Goal: Use online tool/utility: Utilize a website feature to perform a specific function

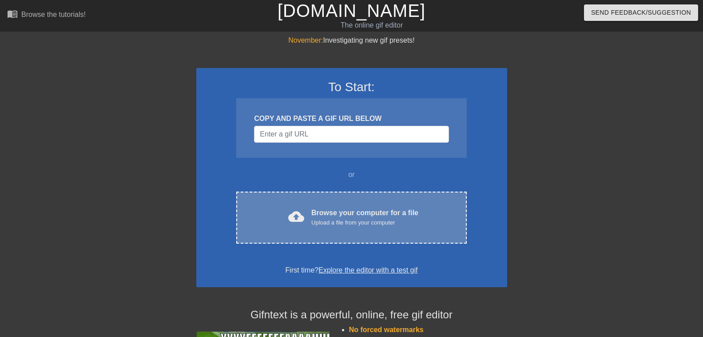
click at [345, 210] on div "Browse your computer for a file Upload a file from your computer" at bounding box center [364, 217] width 107 height 20
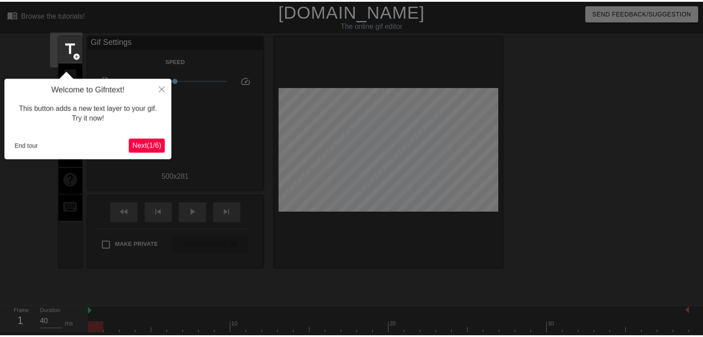
scroll to position [22, 0]
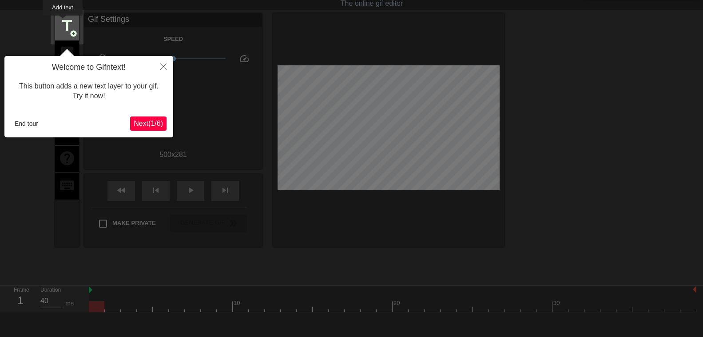
click at [63, 22] on span "title" at bounding box center [67, 25] width 17 height 17
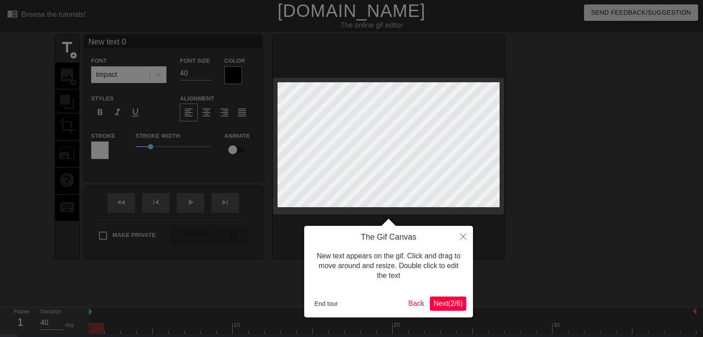
scroll to position [0, 1]
type input "New text"
type textarea "New text"
type input "New text"
type textarea "New text"
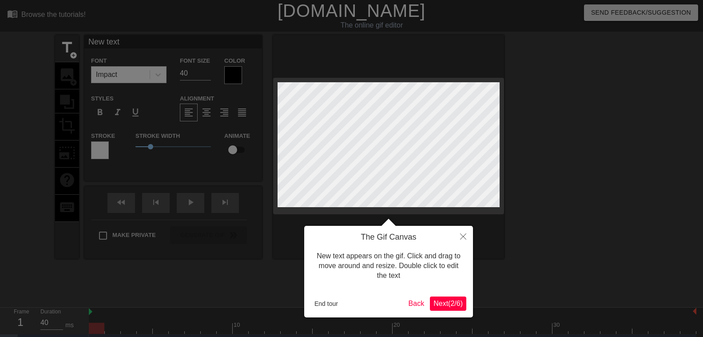
type input "New tex"
type textarea "New tex"
type input "New te"
type textarea "New te"
type input "New t"
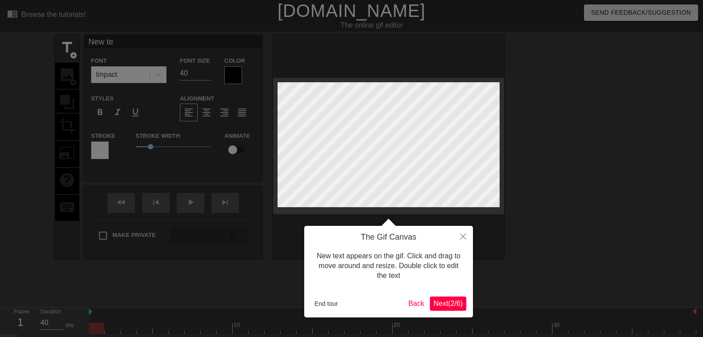
type textarea "New t"
type input "New"
type textarea "New"
type input "New"
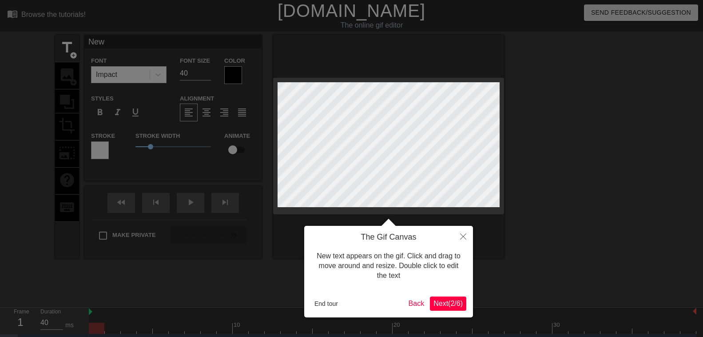
type textarea "New"
type input "Ne"
type textarea "Ne"
type input "N"
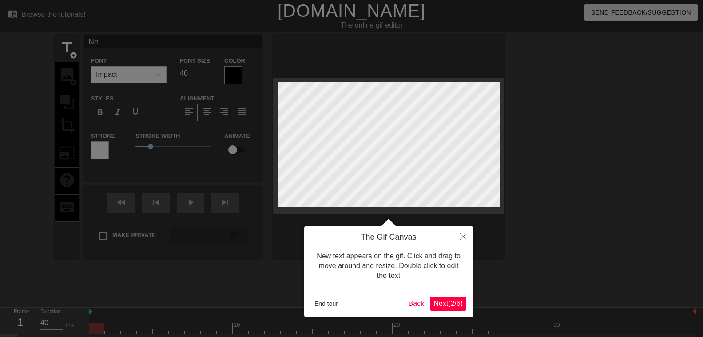
type textarea "N"
type input "M"
type textarea "M"
type input "MA"
type textarea "MA"
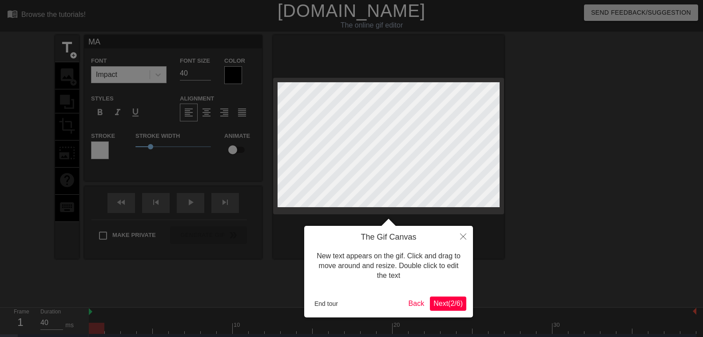
type input "MAR"
type textarea "MAR"
type input "MARC"
type textarea "MARC"
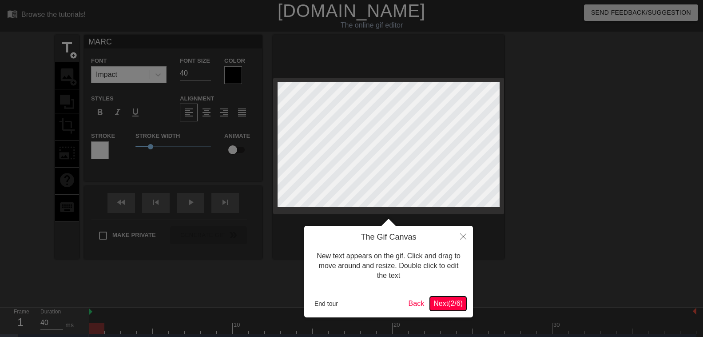
click at [460, 308] on button "Next ( 2 / 6 )" at bounding box center [448, 303] width 36 height 14
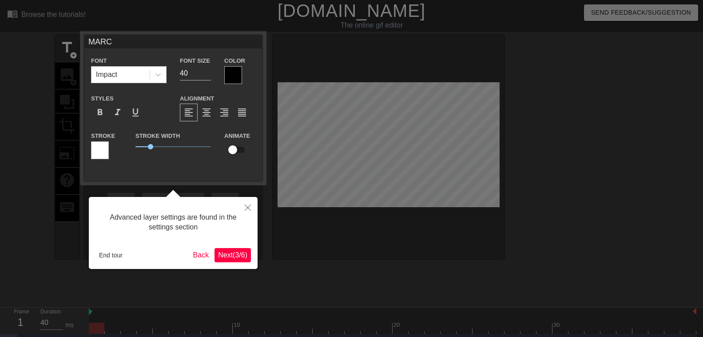
scroll to position [19, 0]
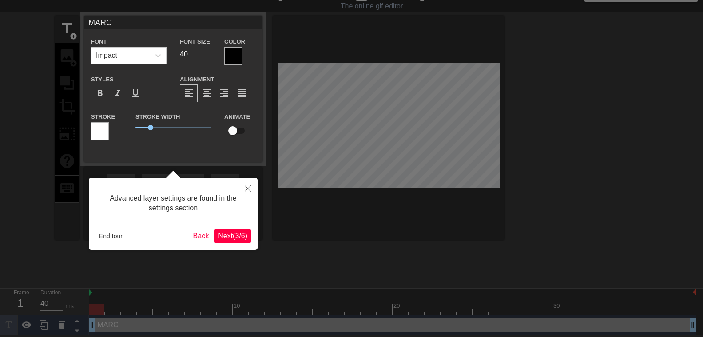
click at [228, 239] on span "Next ( 3 / 6 )" at bounding box center [232, 236] width 29 height 8
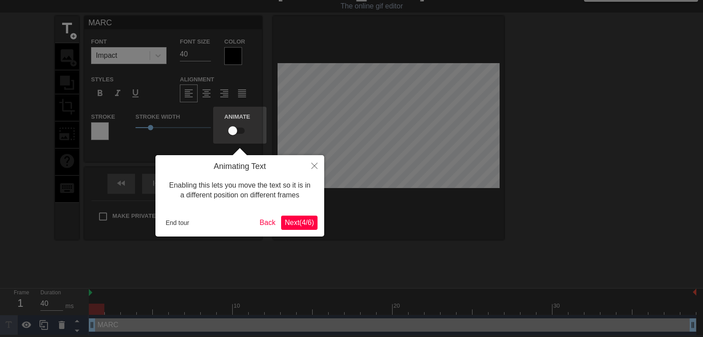
scroll to position [0, 0]
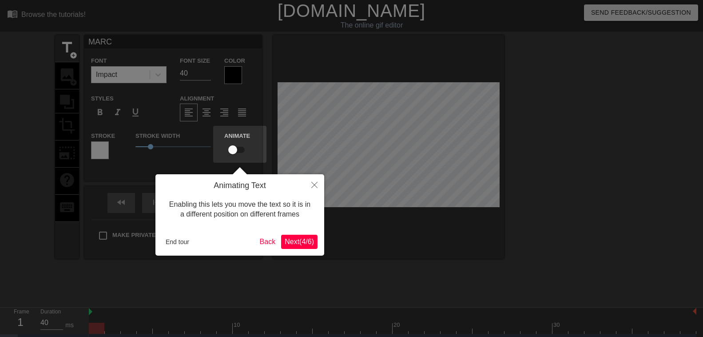
click at [296, 241] on span "Next ( 4 / 6 )" at bounding box center [299, 242] width 29 height 8
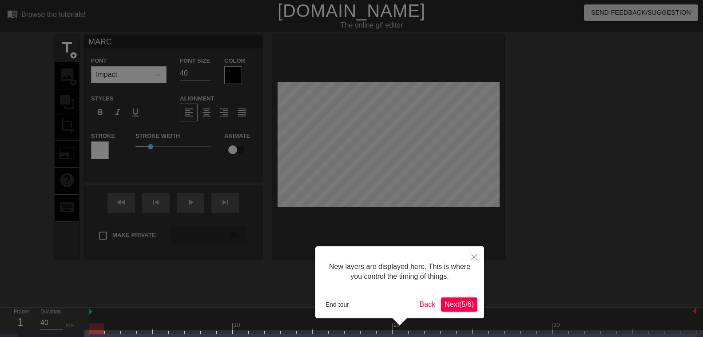
scroll to position [25, 0]
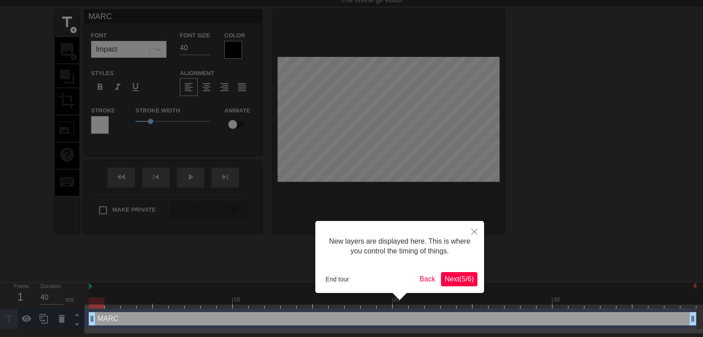
click at [463, 276] on span "Next ( 5 / 6 )" at bounding box center [458, 279] width 29 height 8
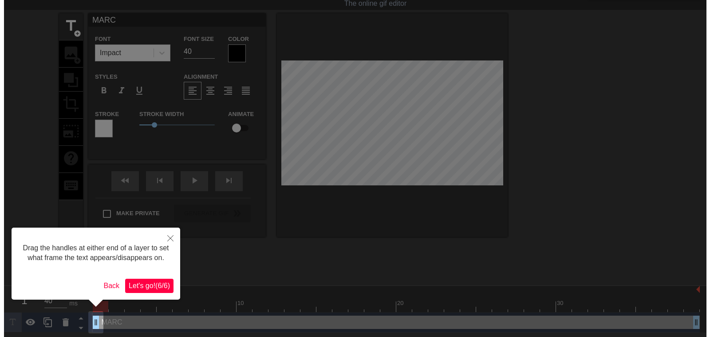
scroll to position [0, 0]
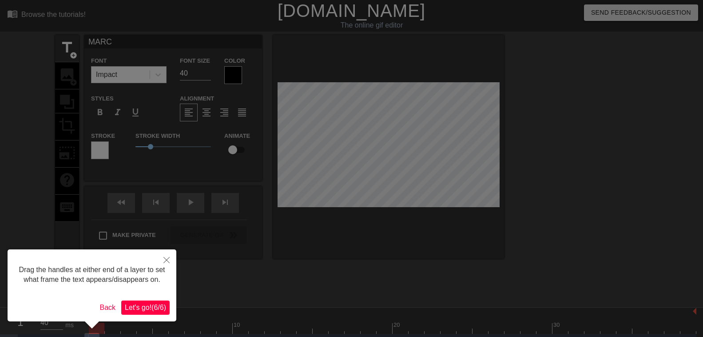
click at [165, 308] on span "Let's go! ( 6 / 6 )" at bounding box center [145, 307] width 41 height 8
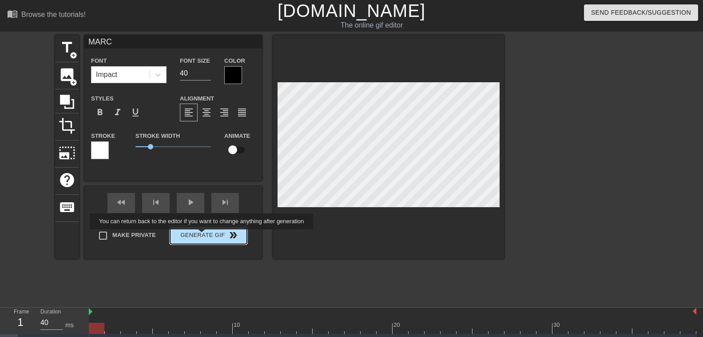
click at [204, 235] on button "Generate Gif double_arrow" at bounding box center [208, 235] width 77 height 18
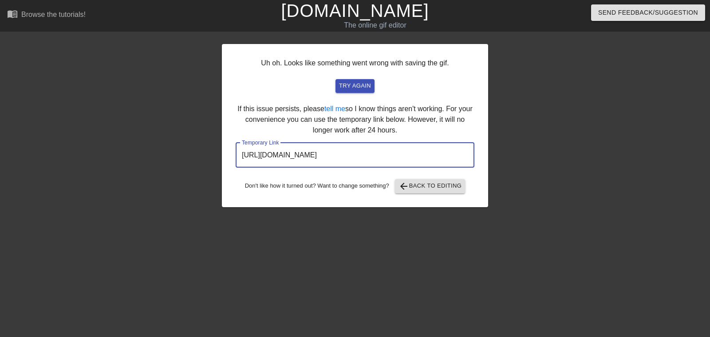
drag, startPoint x: 429, startPoint y: 153, endPoint x: 222, endPoint y: 155, distance: 207.4
click at [236, 158] on input "[URL][DOMAIN_NAME]" at bounding box center [355, 155] width 239 height 25
